Goal: Transaction & Acquisition: Obtain resource

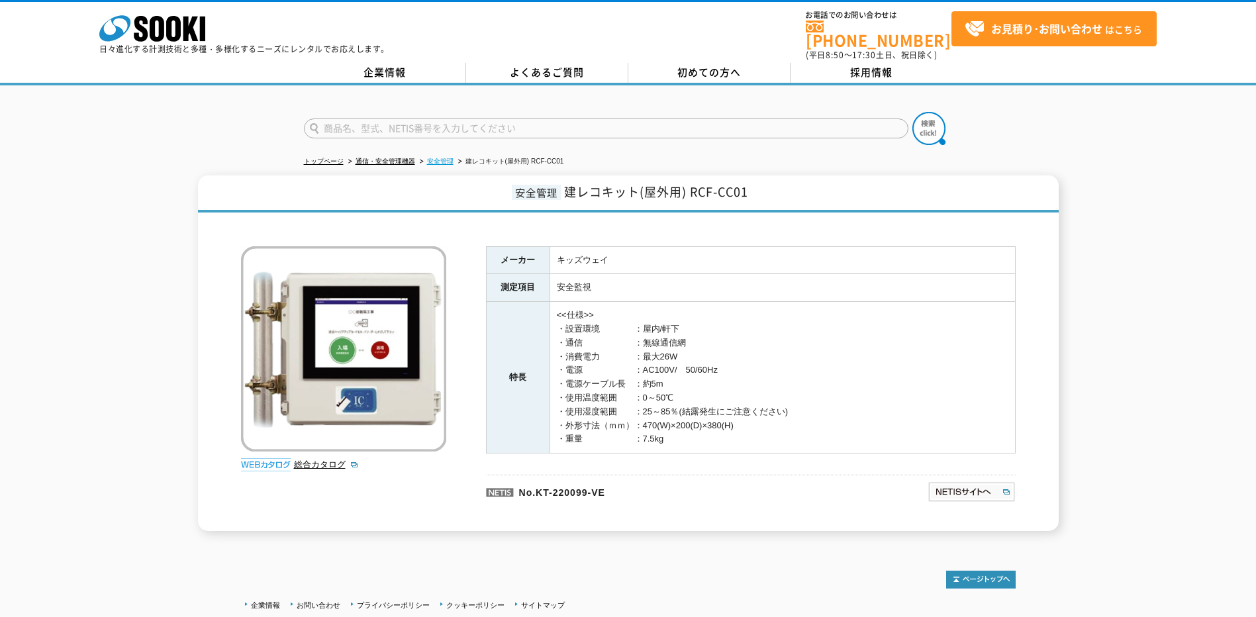
click at [444, 158] on link "安全管理" at bounding box center [440, 161] width 26 height 7
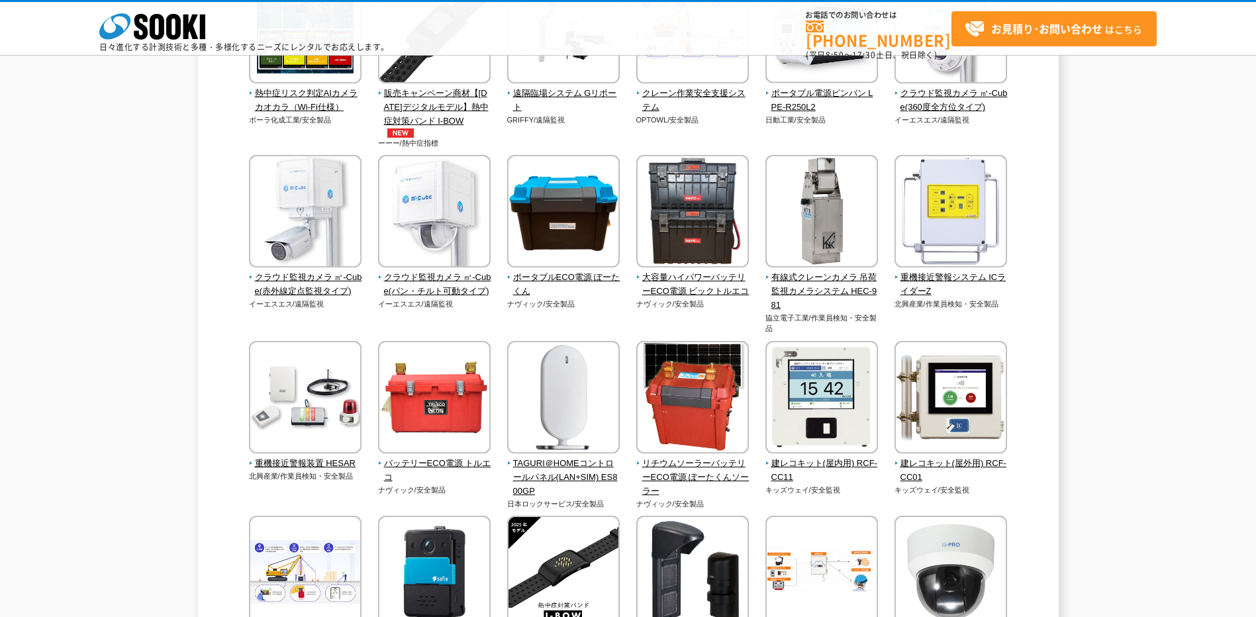
scroll to position [463, 0]
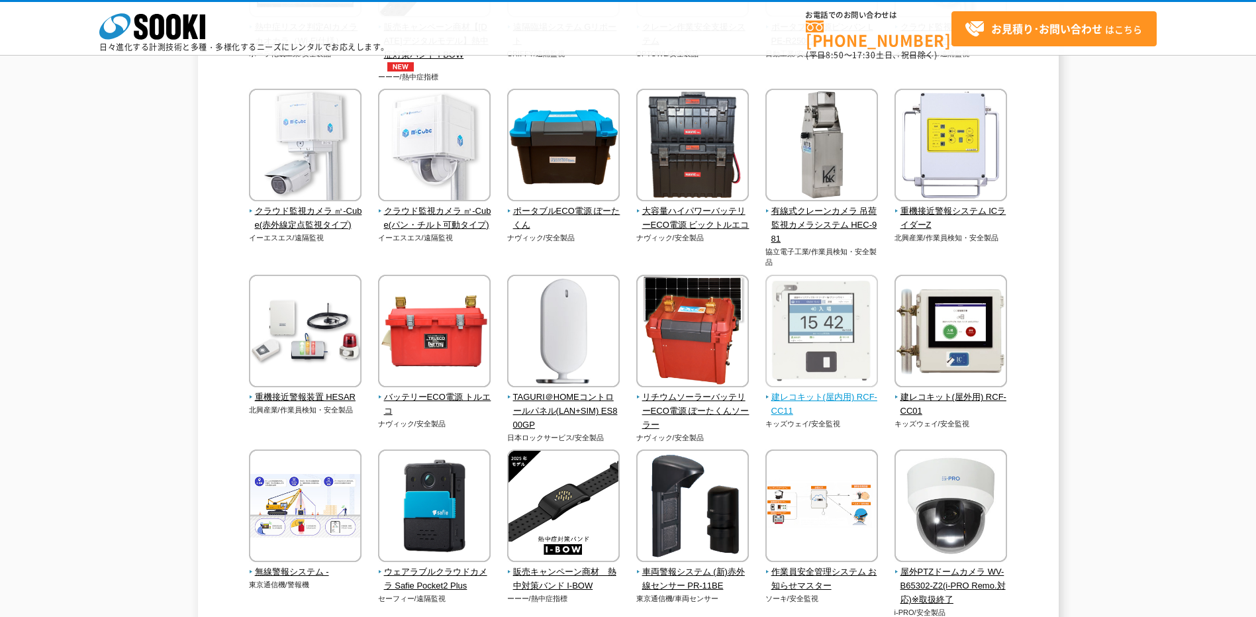
click at [834, 353] on img at bounding box center [821, 333] width 113 height 116
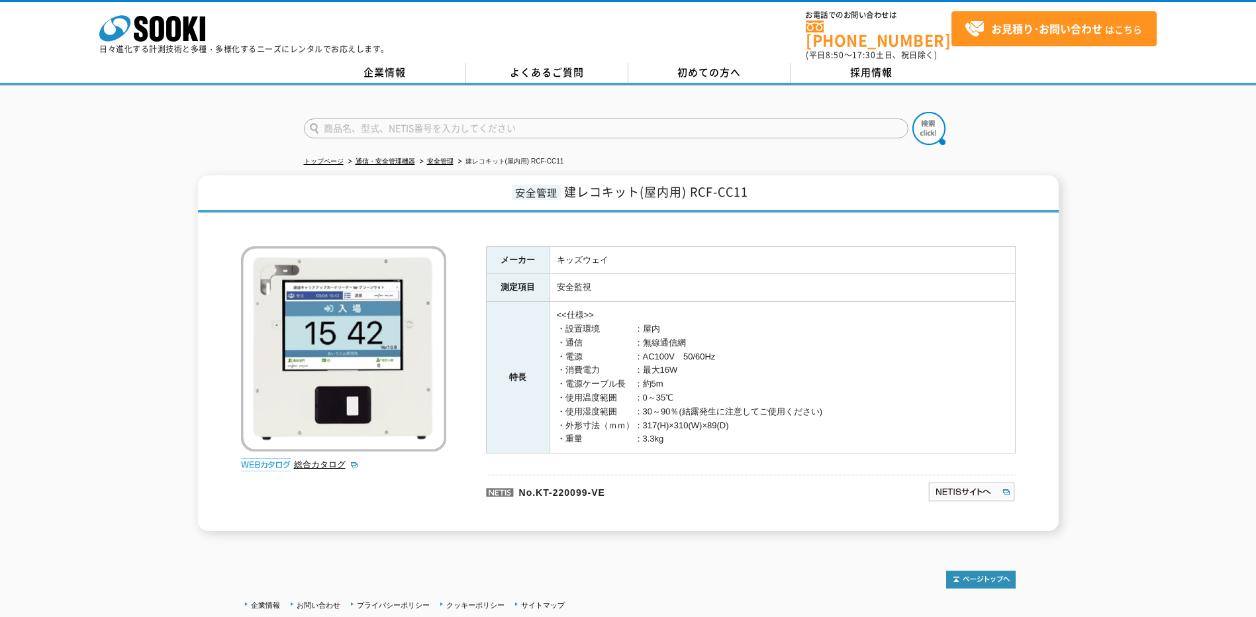
click at [609, 252] on td "キッズウェイ" at bounding box center [781, 260] width 465 height 28
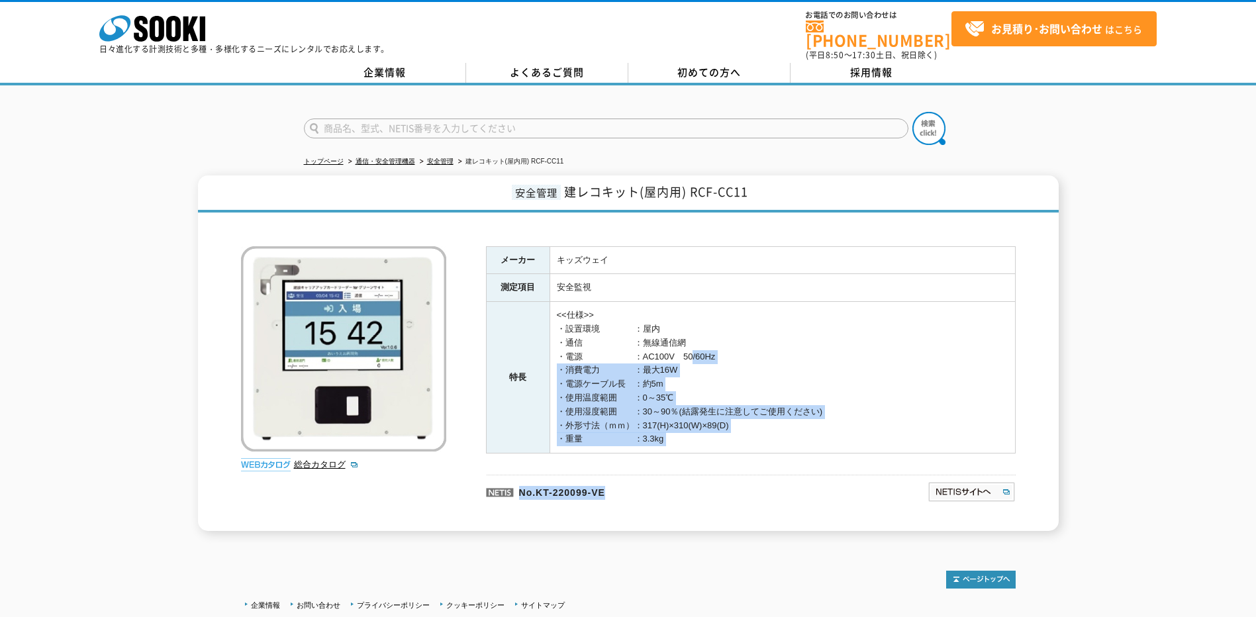
drag, startPoint x: 819, startPoint y: 476, endPoint x: 834, endPoint y: 482, distance: 16.3
click at [834, 482] on div "メーカー キッズウェイ 測定項目 安全監視 特長 <<仕様>> ・設置環境　　　　：屋内 ・通信　　　　　　：無線通信網 ・電源　　　　　　：AC100V　5…" at bounding box center [751, 388] width 530 height 285
drag, startPoint x: 834, startPoint y: 482, endPoint x: 967, endPoint y: 485, distance: 133.1
click at [967, 485] on img at bounding box center [971, 491] width 88 height 21
